Goal: Information Seeking & Learning: Learn about a topic

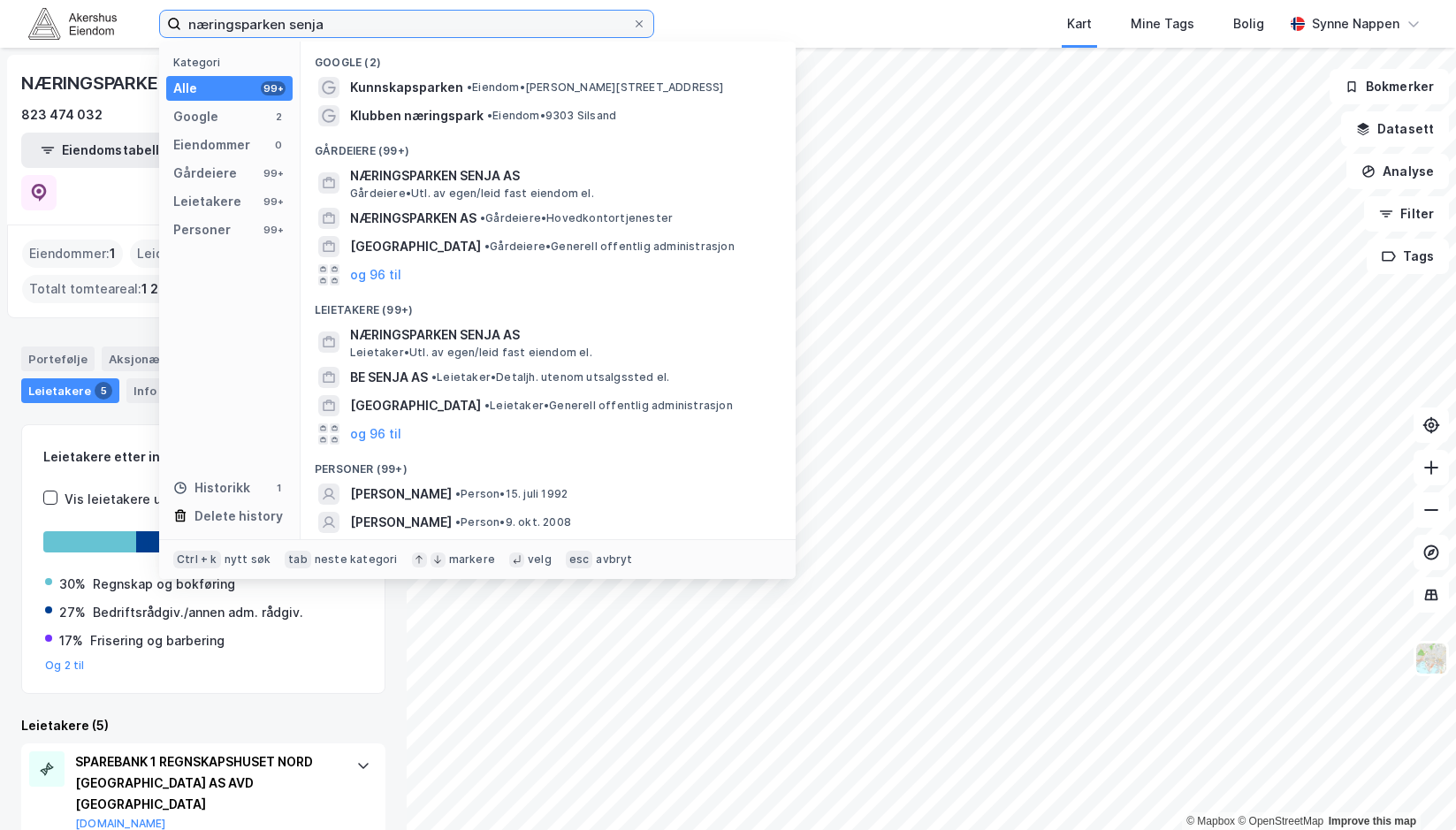
drag, startPoint x: 362, startPoint y: 25, endPoint x: 67, endPoint y: 32, distance: 295.1
click at [67, 32] on div "næringsparken senja Kategori Alle 99+ Google 2 Eiendommer 0 Gårdeiere 99+ Leiet…" at bounding box center [728, 24] width 1456 height 48
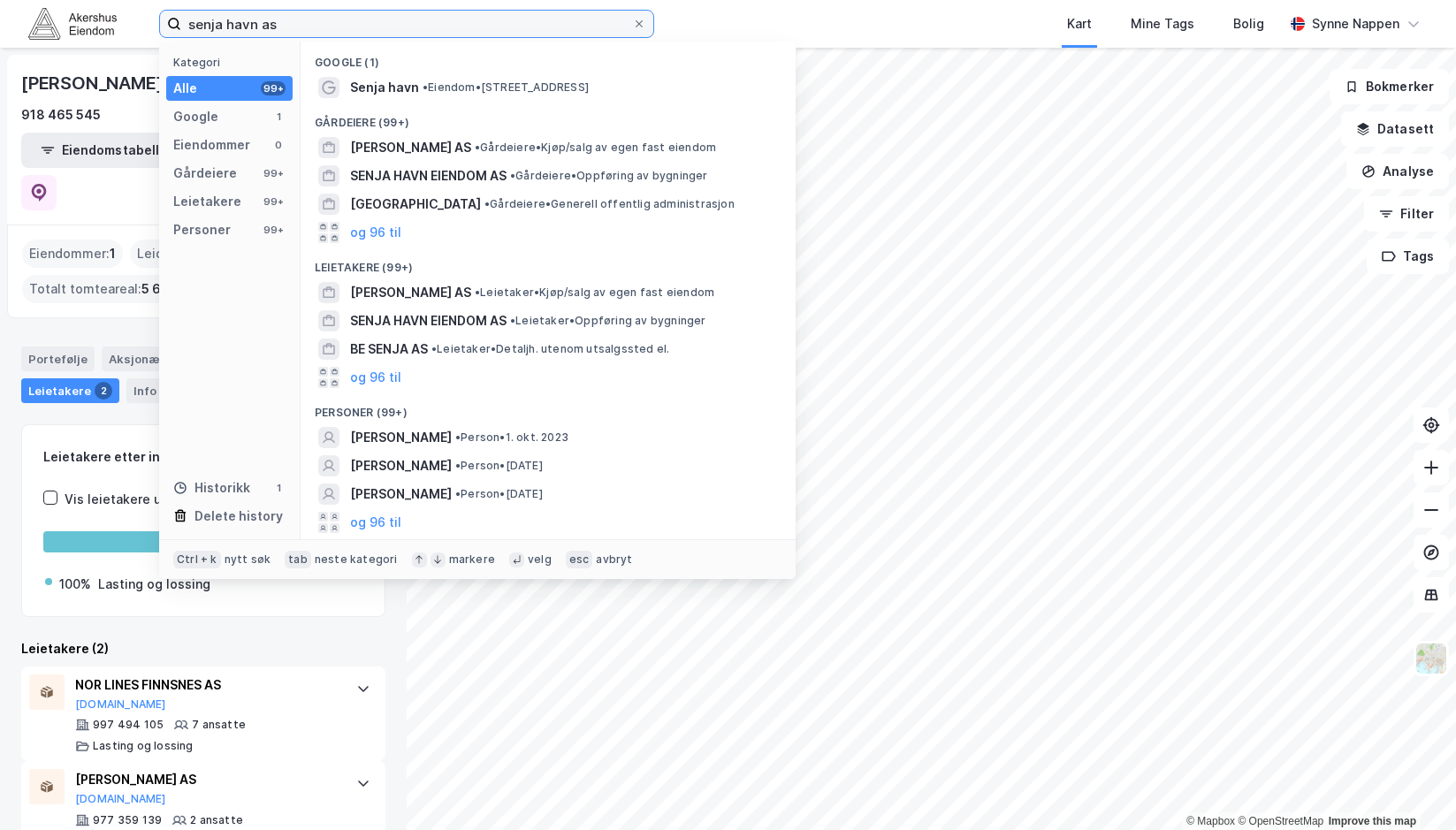
drag, startPoint x: 341, startPoint y: 32, endPoint x: 162, endPoint y: 21, distance: 179.3
click at [162, 21] on label "senja havn as" at bounding box center [407, 24] width 495 height 28
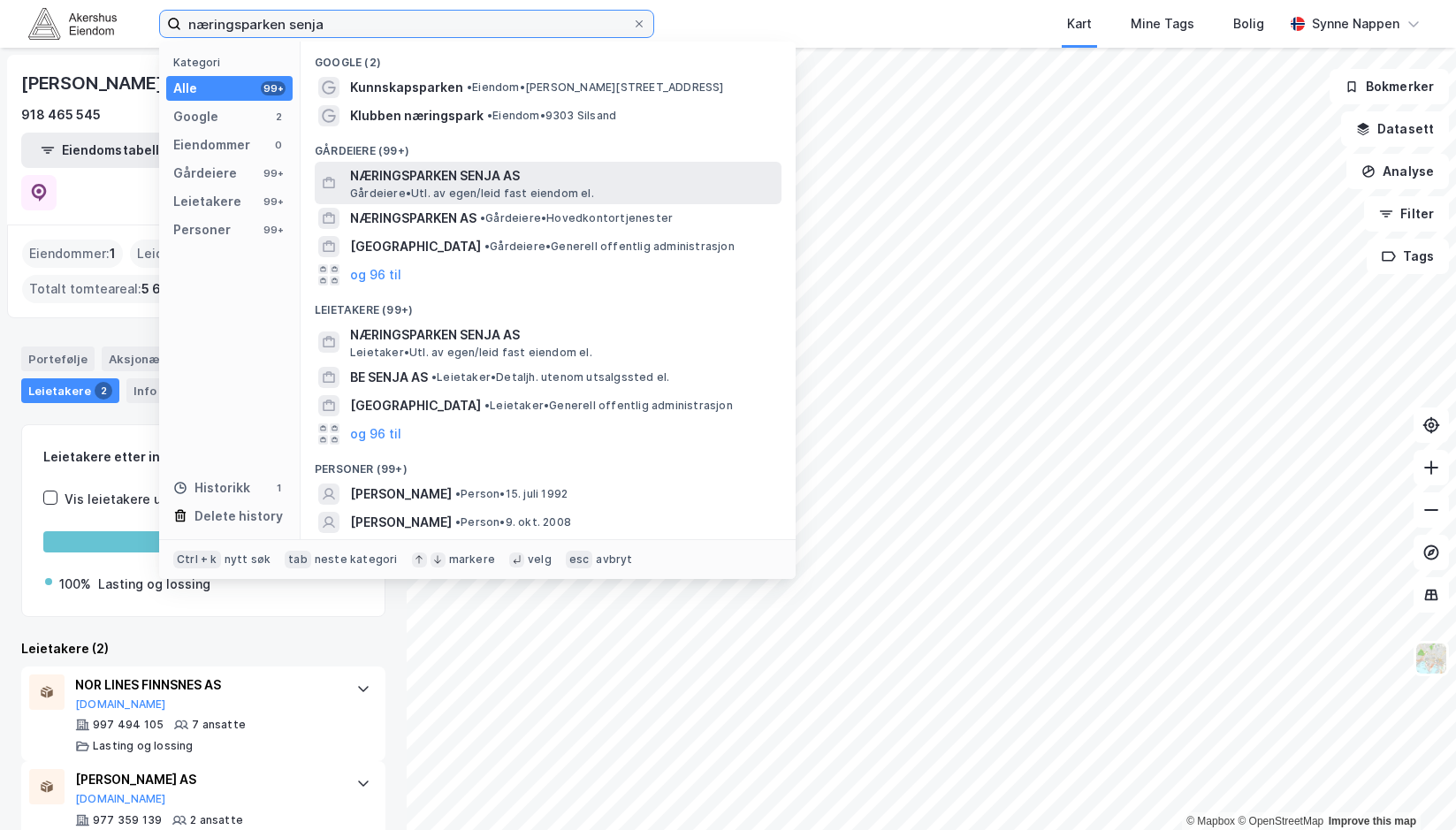
type input "næringsparken senja"
click at [485, 183] on span "NÆRINGSPARKEN SENJA AS" at bounding box center [562, 176] width 424 height 21
